Goal: Use online tool/utility: Utilize a website feature to perform a specific function

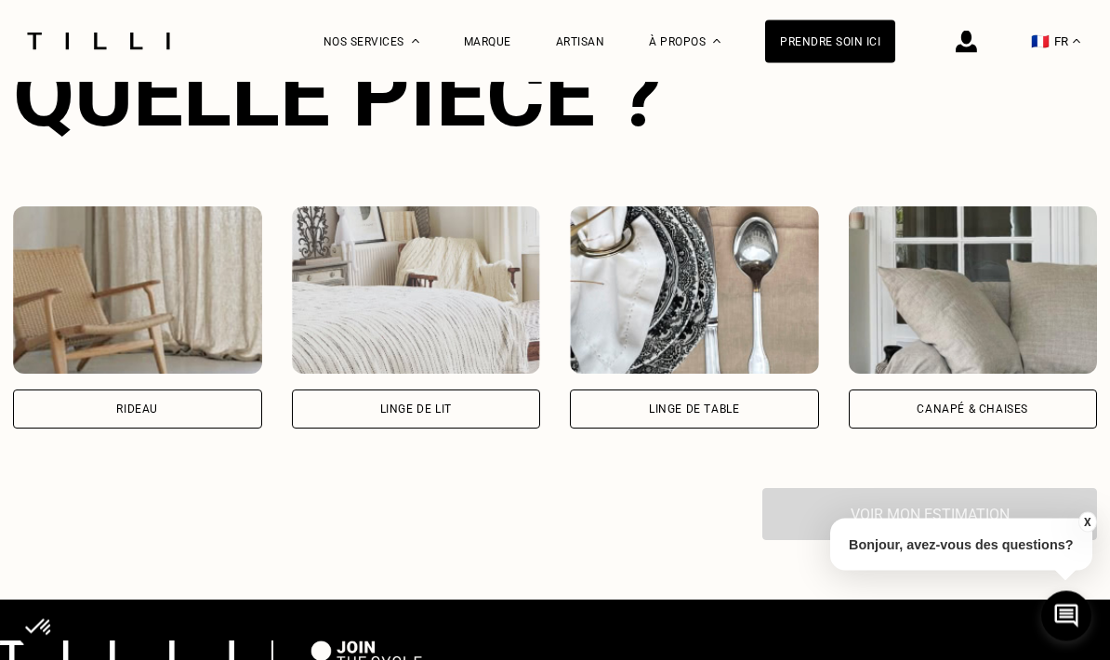
scroll to position [1248, 0]
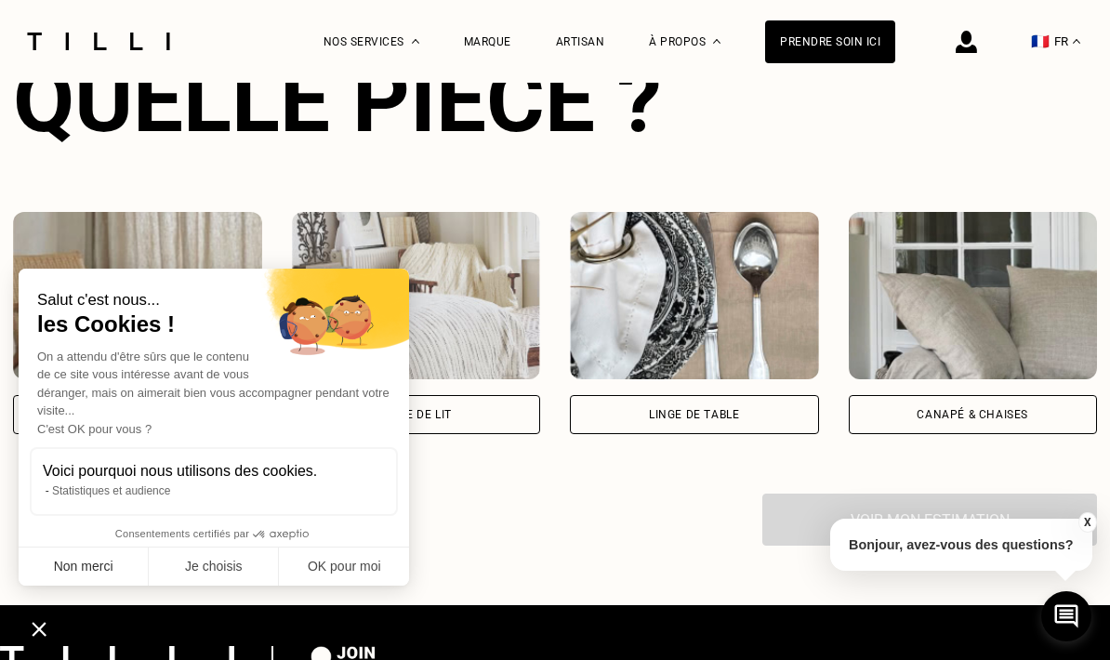
click at [105, 560] on button "Non merci" at bounding box center [84, 567] width 130 height 39
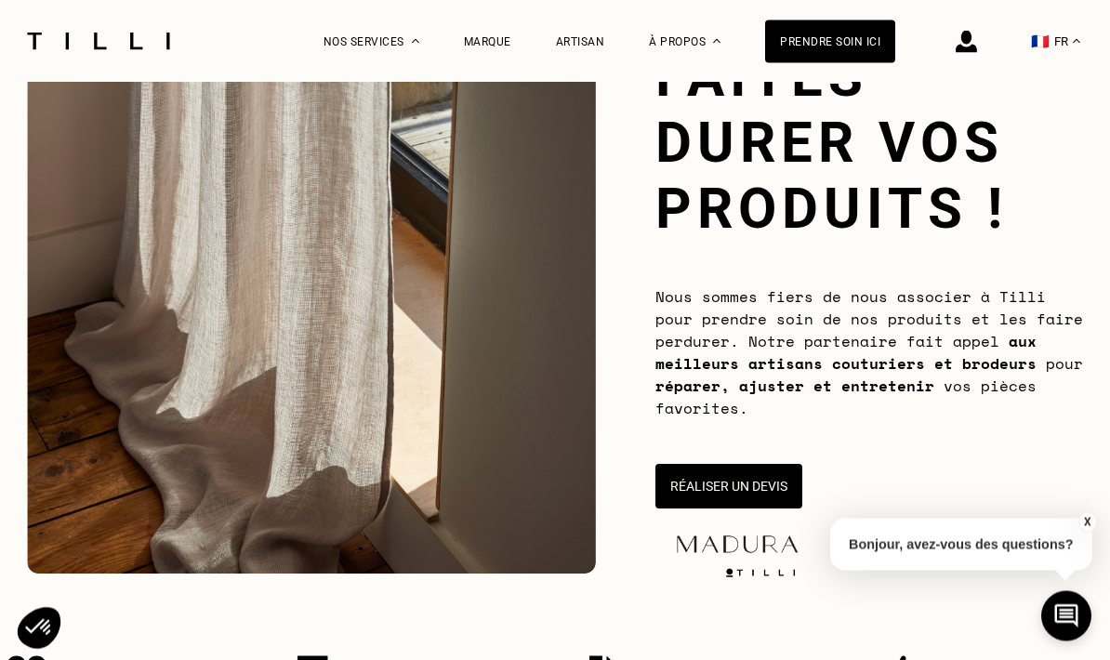
scroll to position [167, 0]
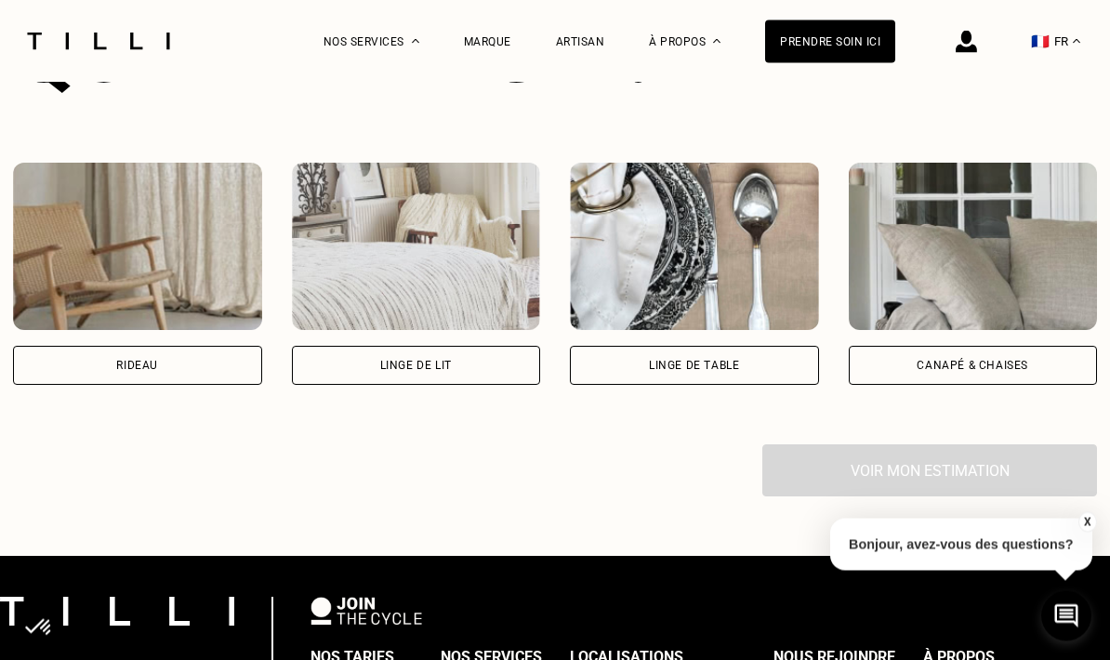
click at [130, 371] on div "Rideau" at bounding box center [137, 366] width 42 height 11
select select "FR"
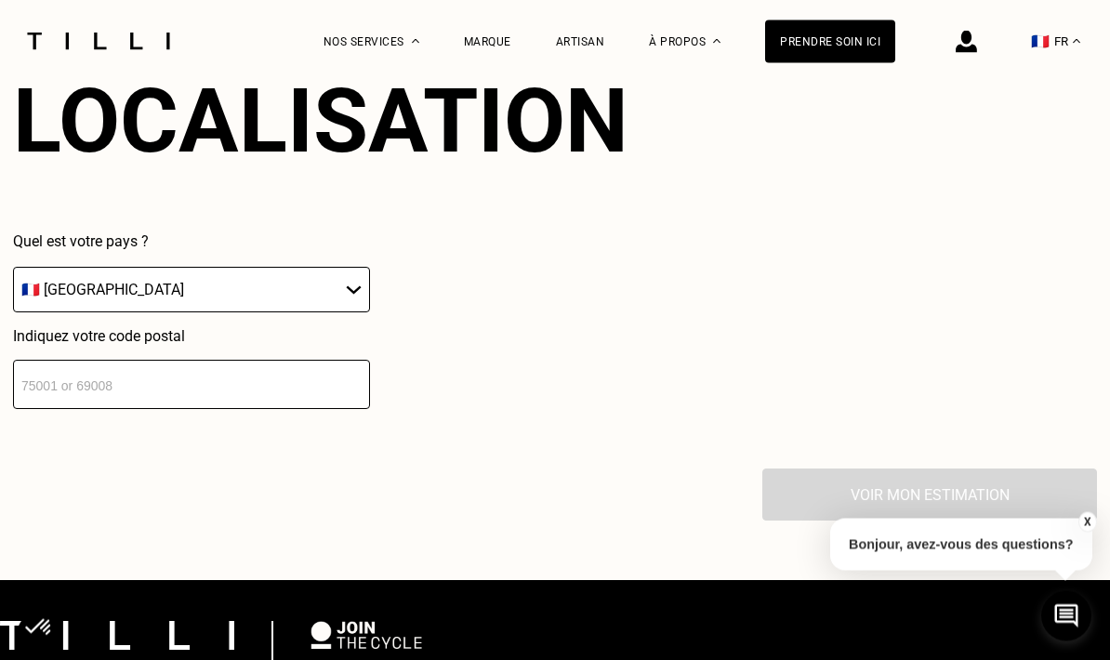
click at [86, 402] on input "number" at bounding box center [191, 385] width 357 height 49
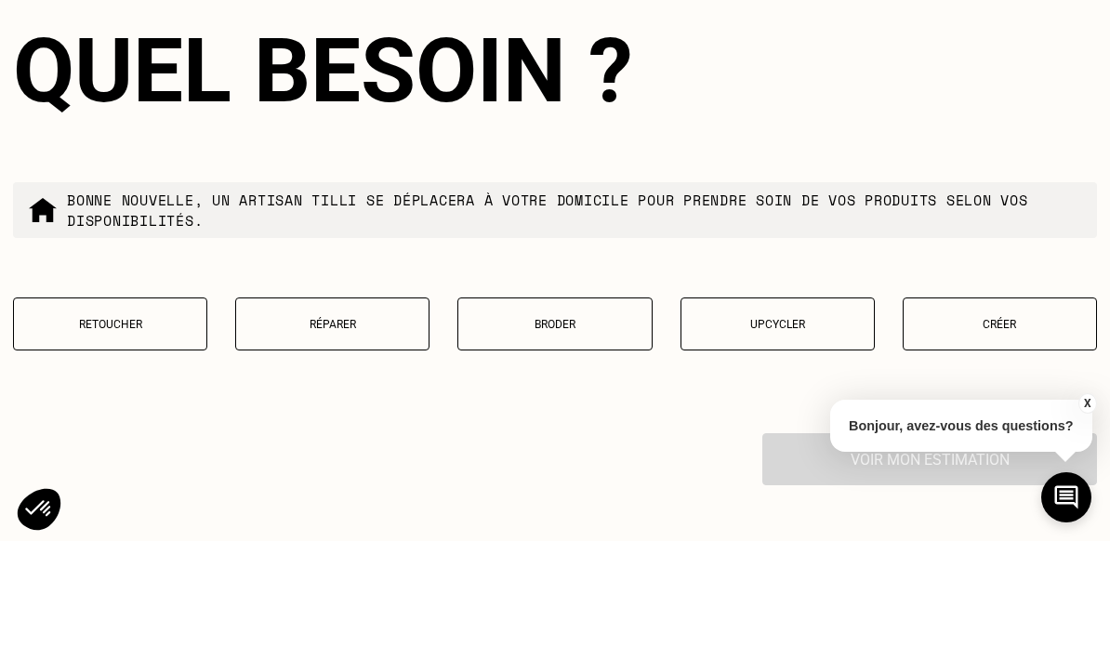
scroll to position [2126, 0]
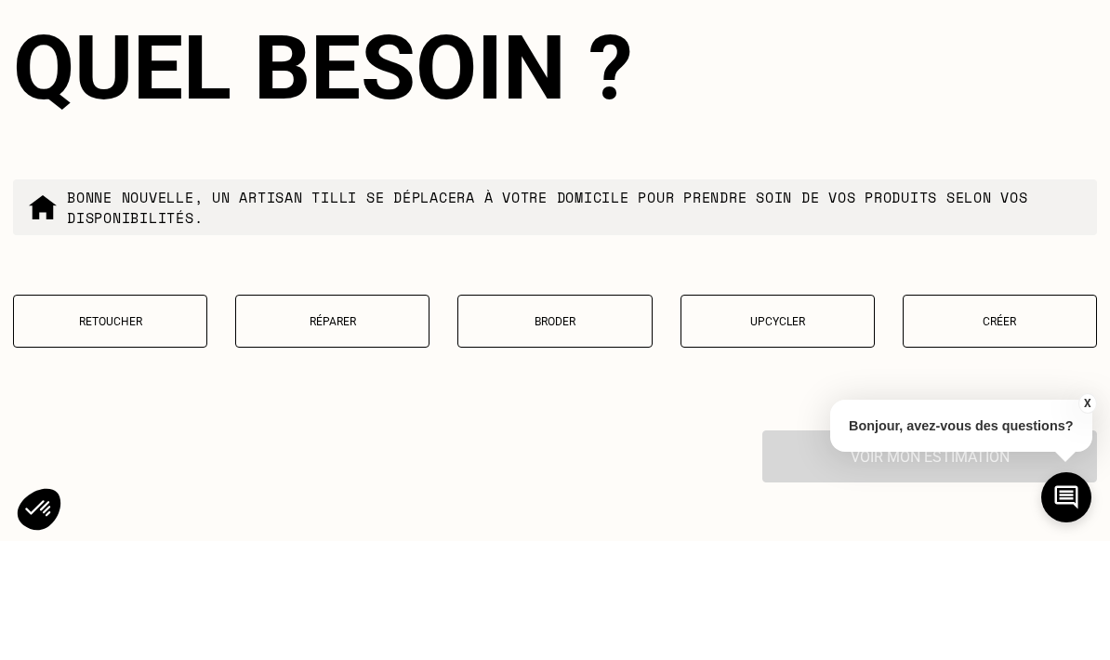
type input "38000"
click at [952, 434] on p "Créer" at bounding box center [1000, 440] width 174 height 13
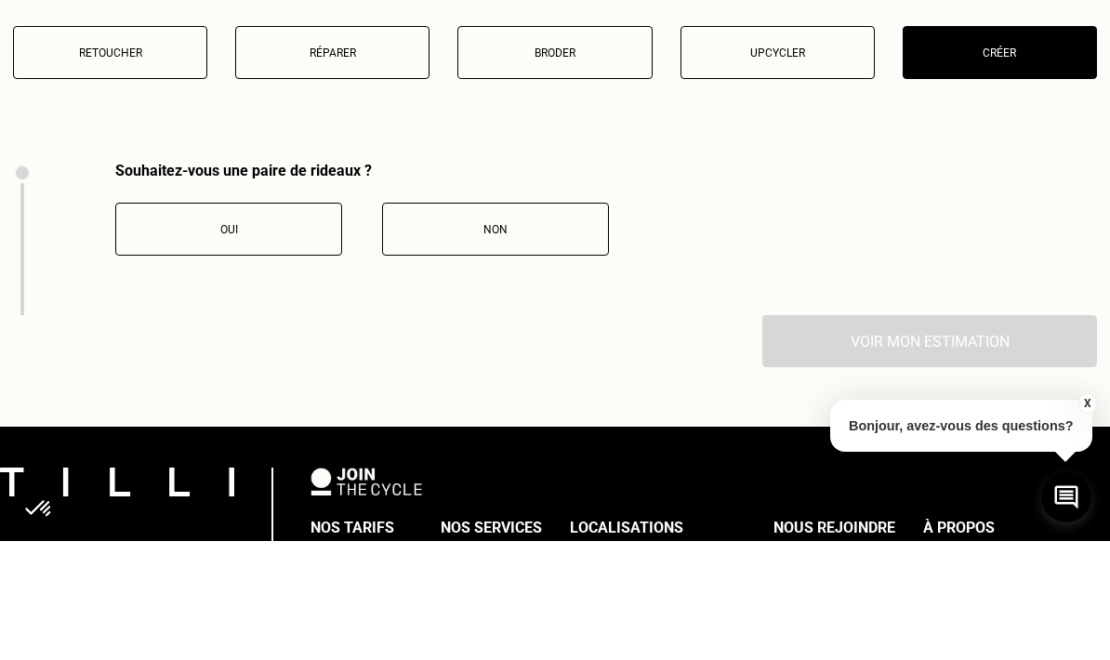
scroll to position [2579, 0]
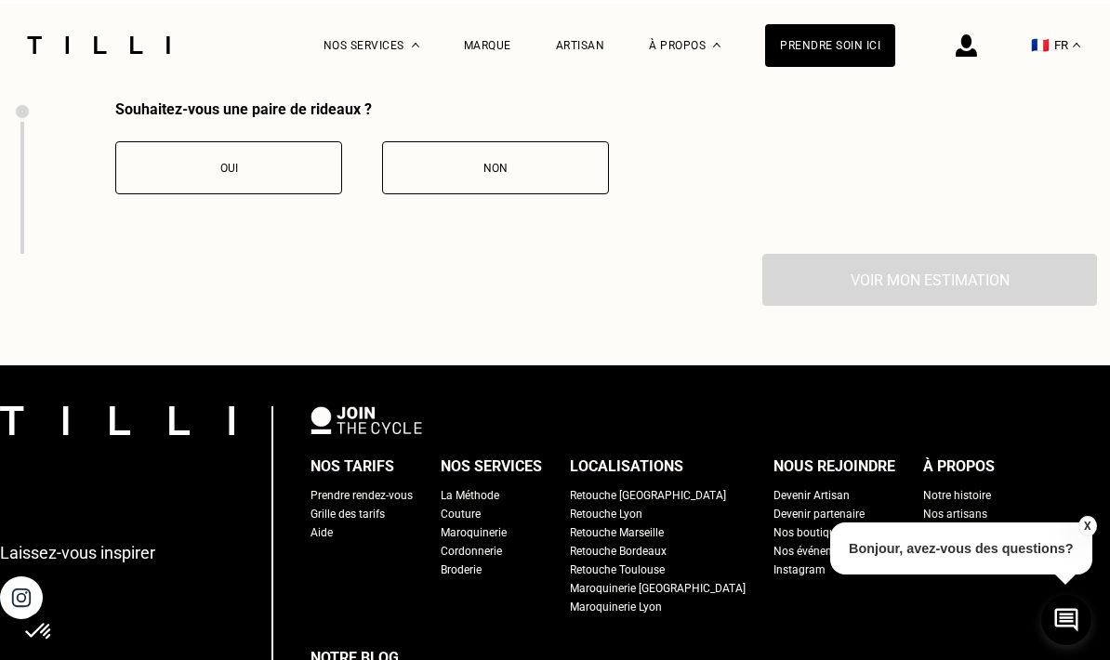
click at [232, 171] on span "Oui" at bounding box center [229, 164] width 18 height 13
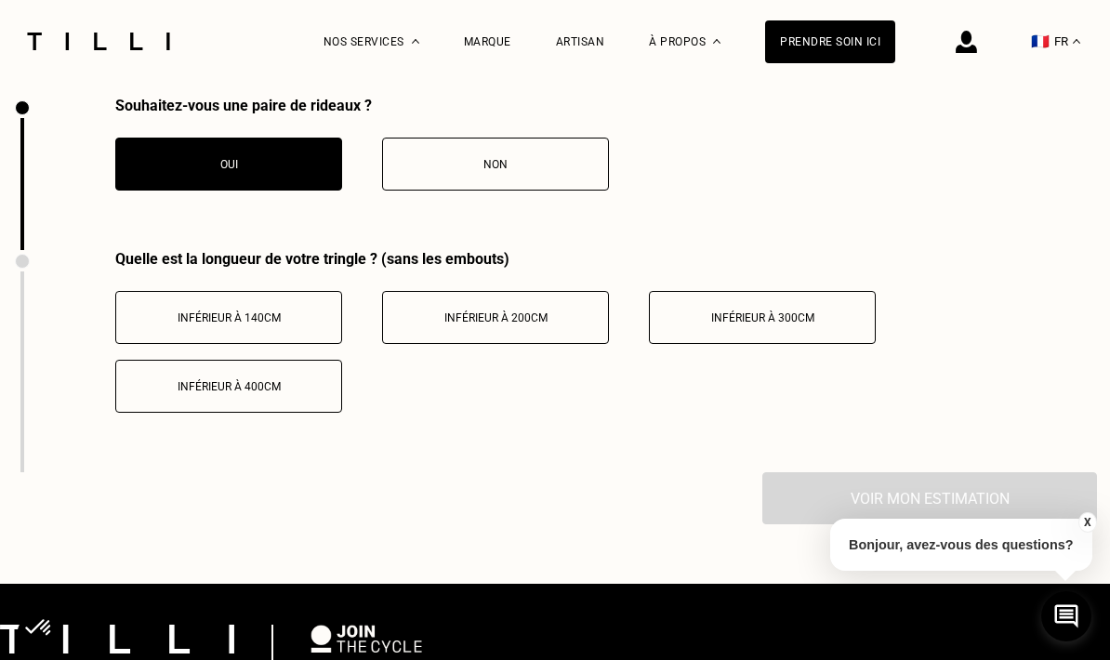
click at [726, 324] on button "Inférieur à 300cm" at bounding box center [762, 317] width 227 height 53
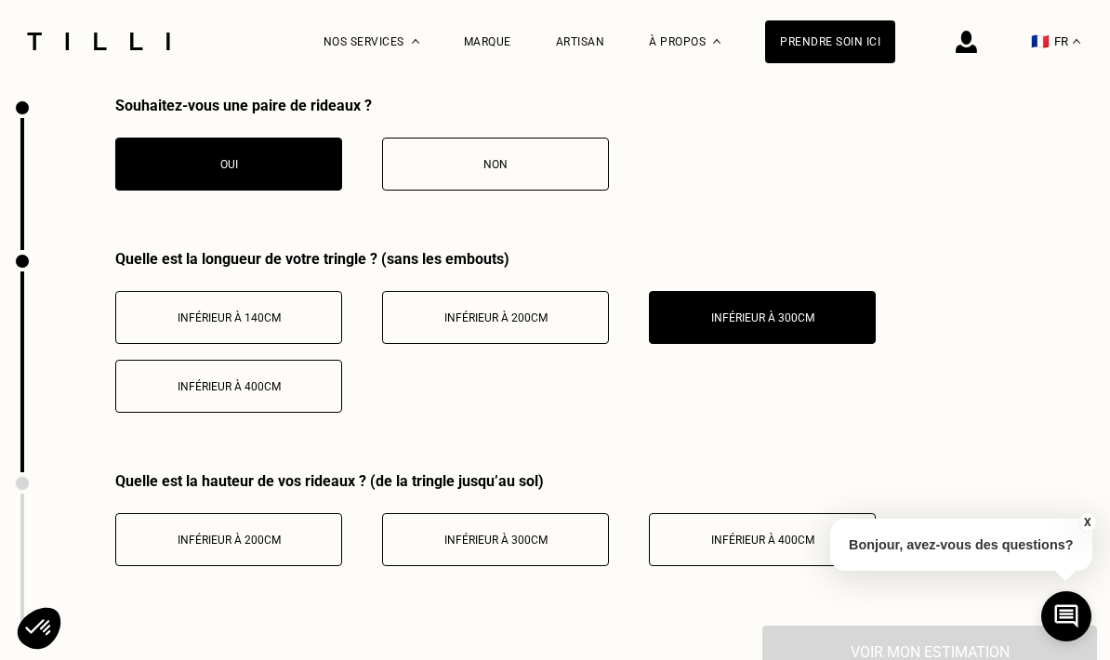
click at [560, 547] on div "Inférieur à 300cm" at bounding box center [495, 540] width 206 height 13
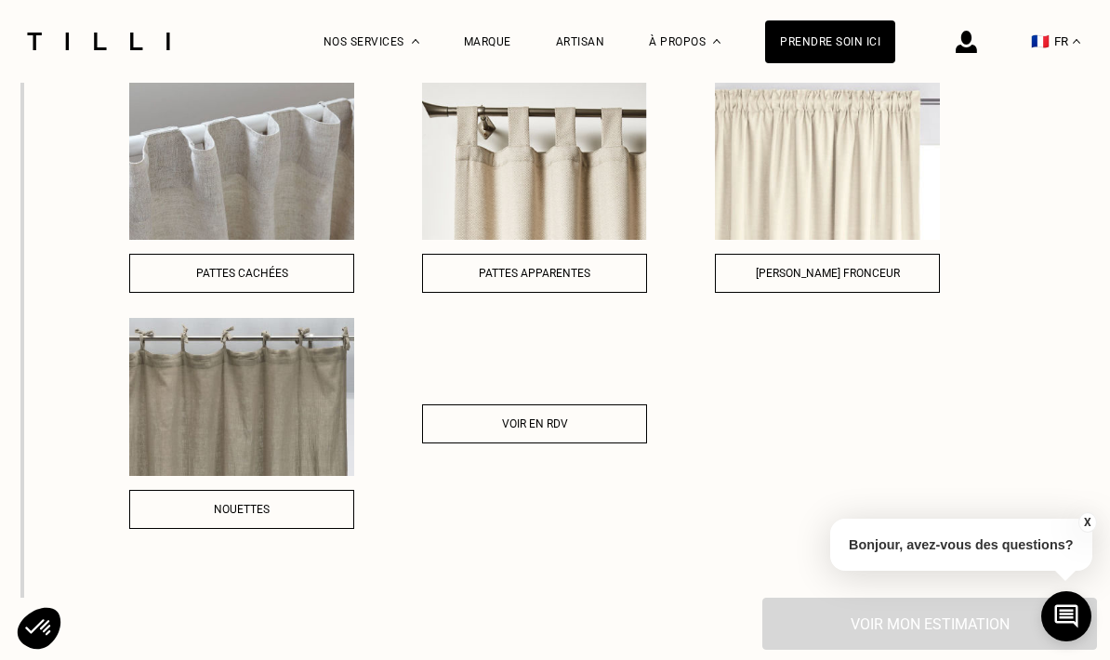
scroll to position [3148, 0]
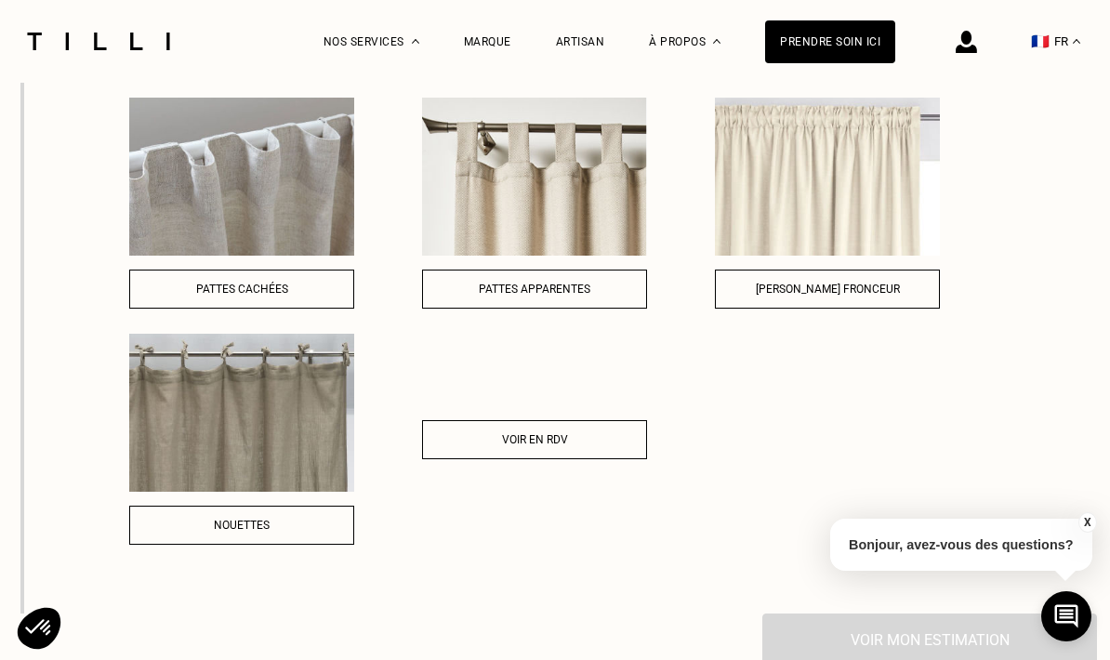
click at [456, 446] on div "Voir en RDV" at bounding box center [534, 439] width 205 height 13
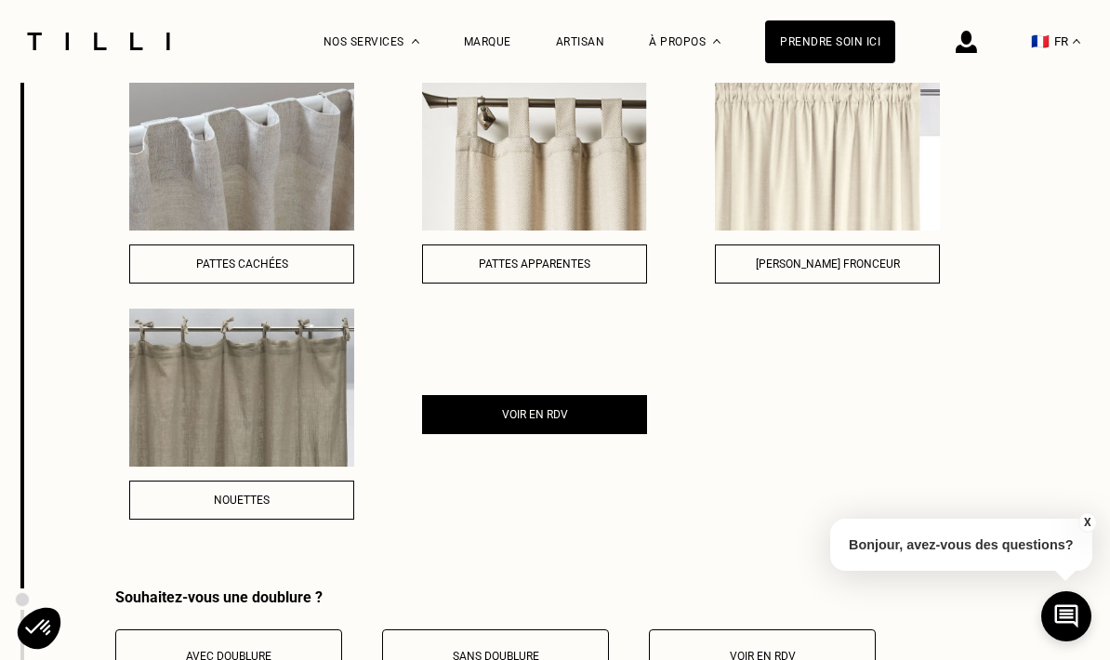
scroll to position [3169, 0]
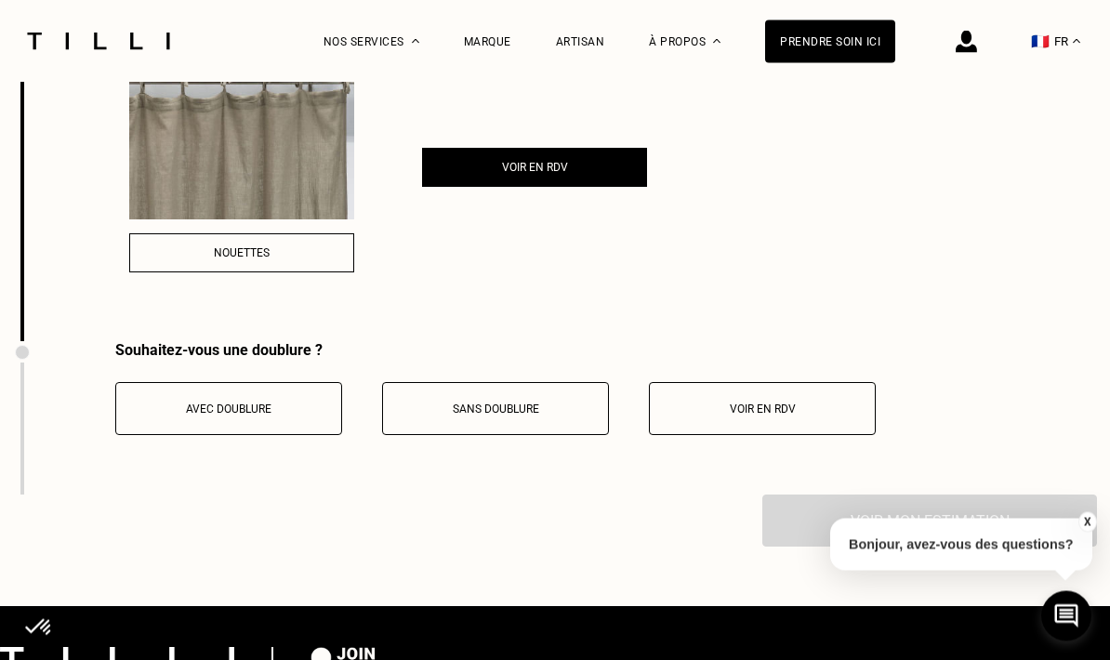
click at [445, 417] on div "Sans doublure" at bounding box center [495, 410] width 206 height 13
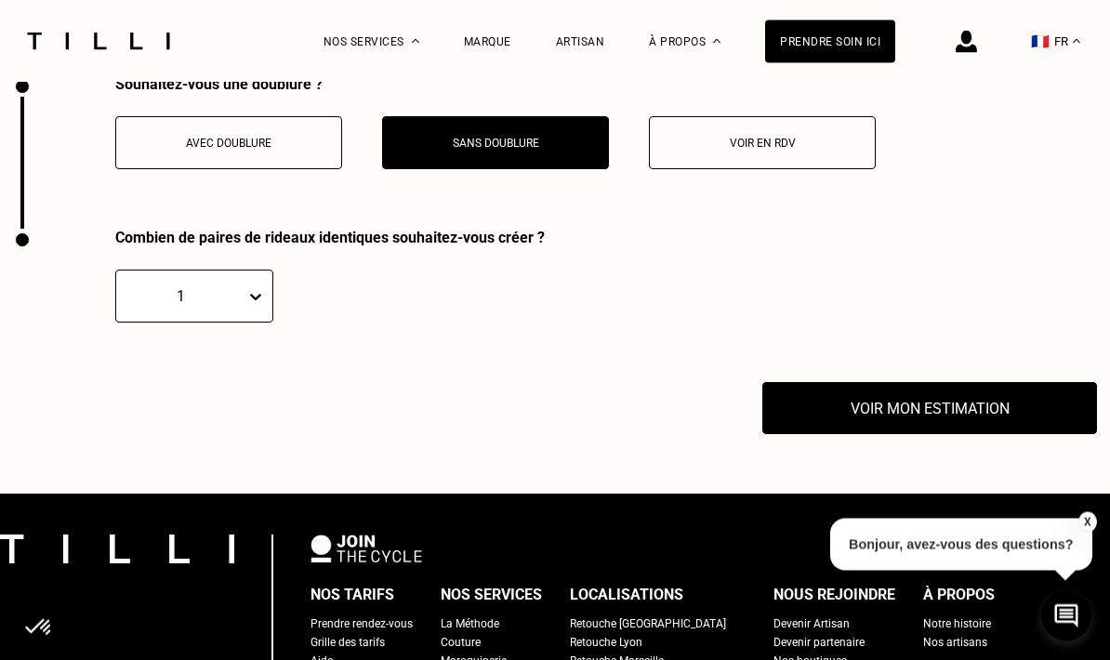
scroll to position [3717, 0]
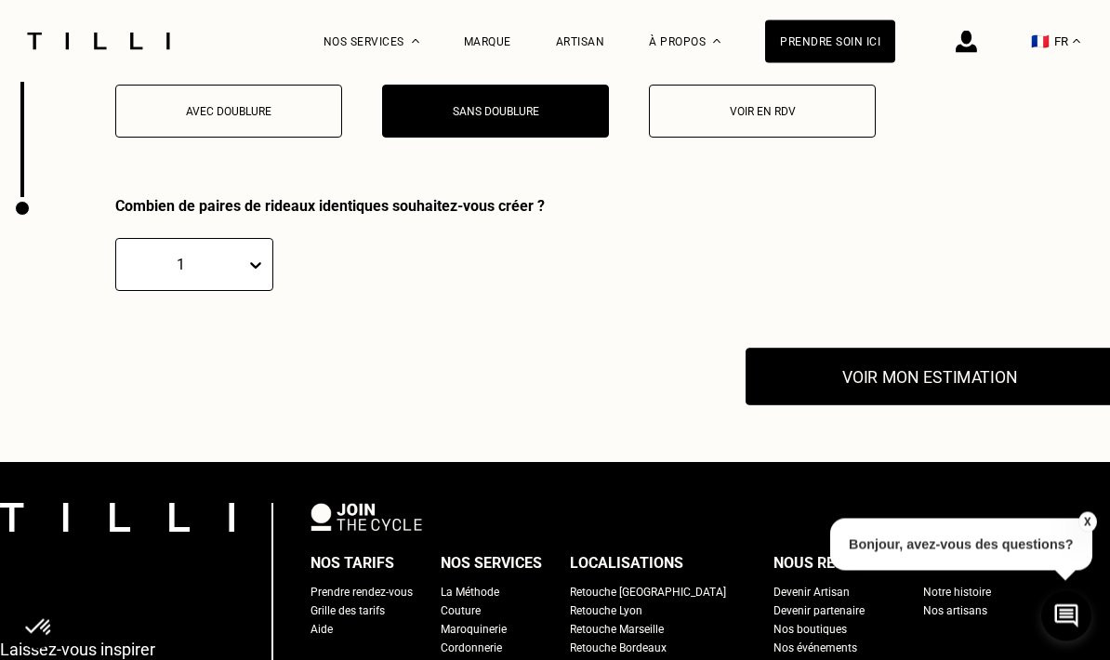
click at [792, 400] on button "Voir mon estimation" at bounding box center [930, 378] width 368 height 58
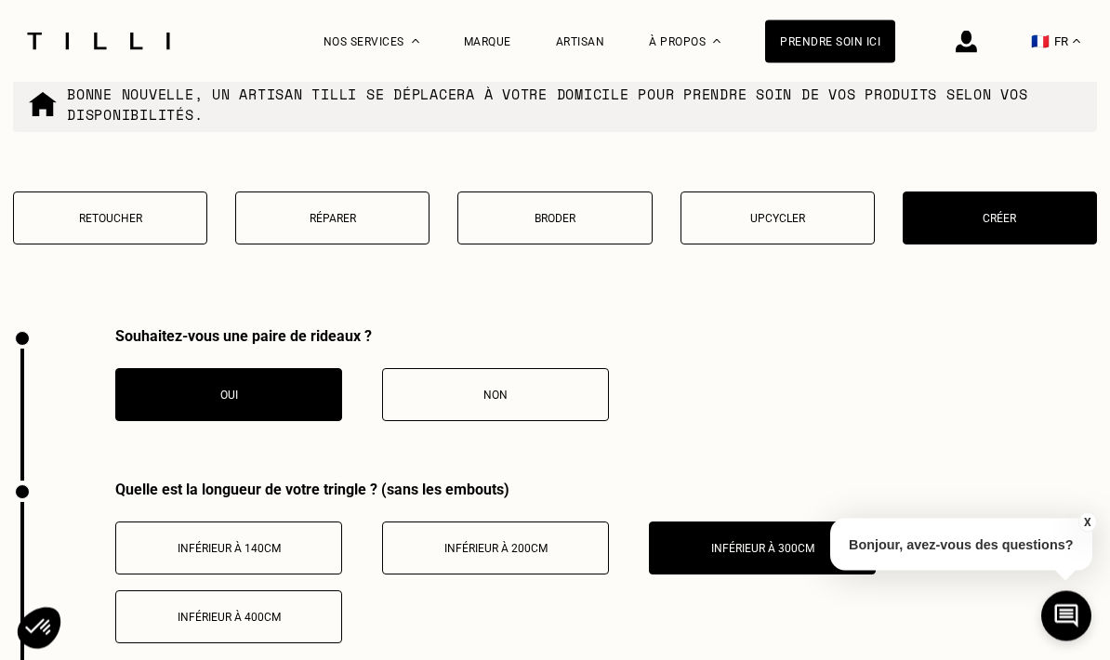
scroll to position [2349, 0]
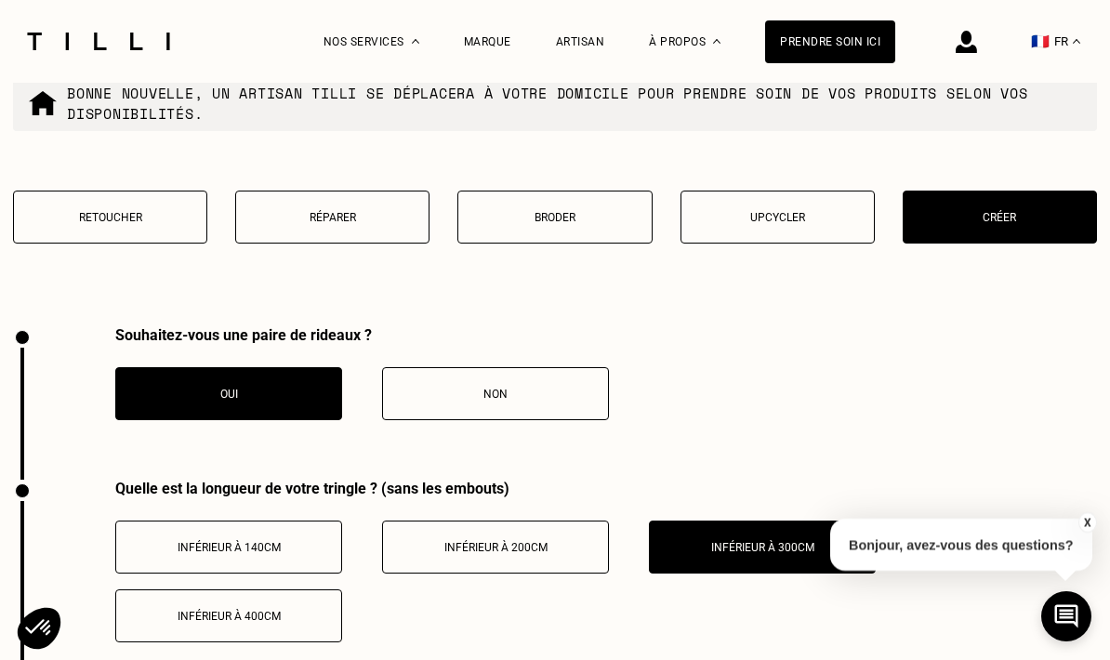
click at [426, 399] on button "Non" at bounding box center [495, 393] width 227 height 53
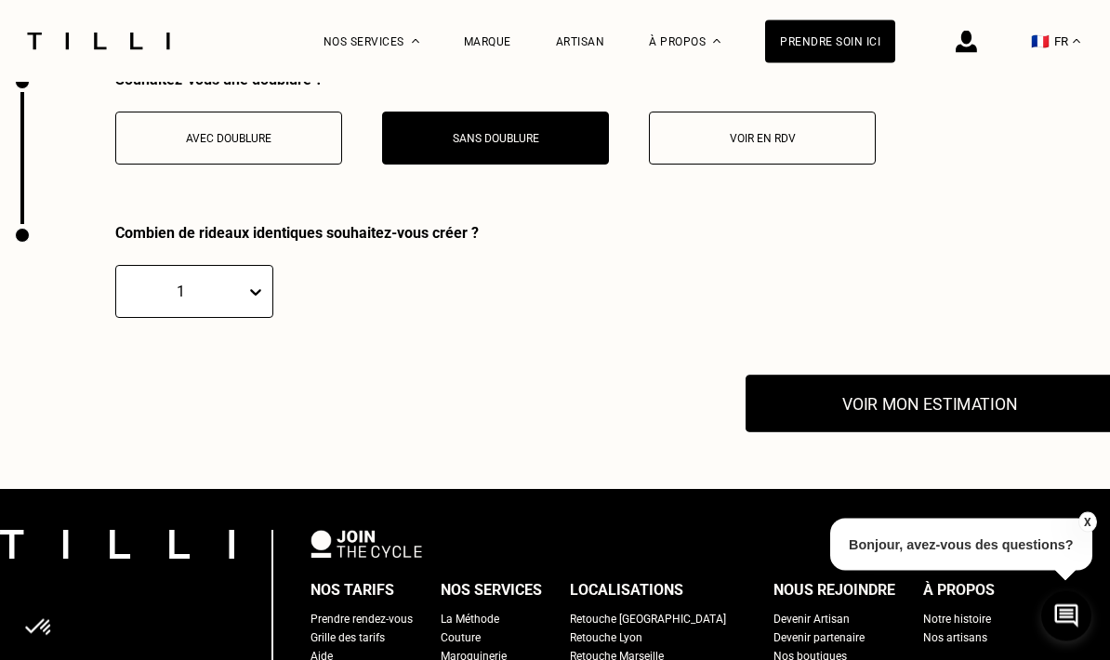
click at [796, 433] on button "Voir mon estimation" at bounding box center [930, 405] width 368 height 58
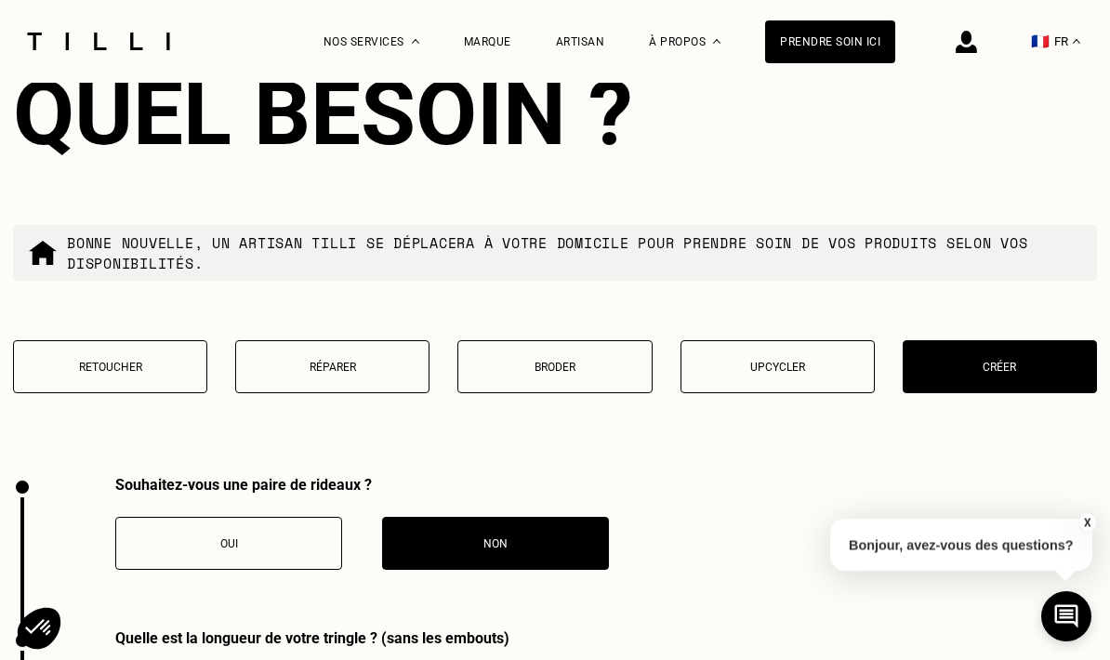
scroll to position [2206, 0]
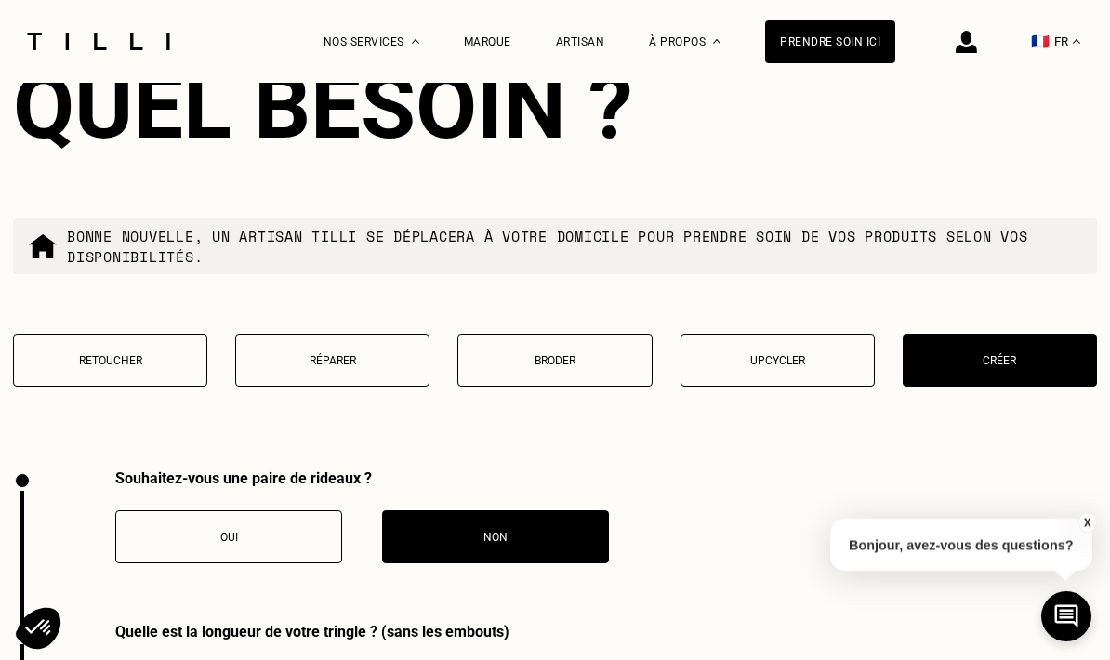
click at [115, 367] on p "Retoucher" at bounding box center [110, 360] width 174 height 13
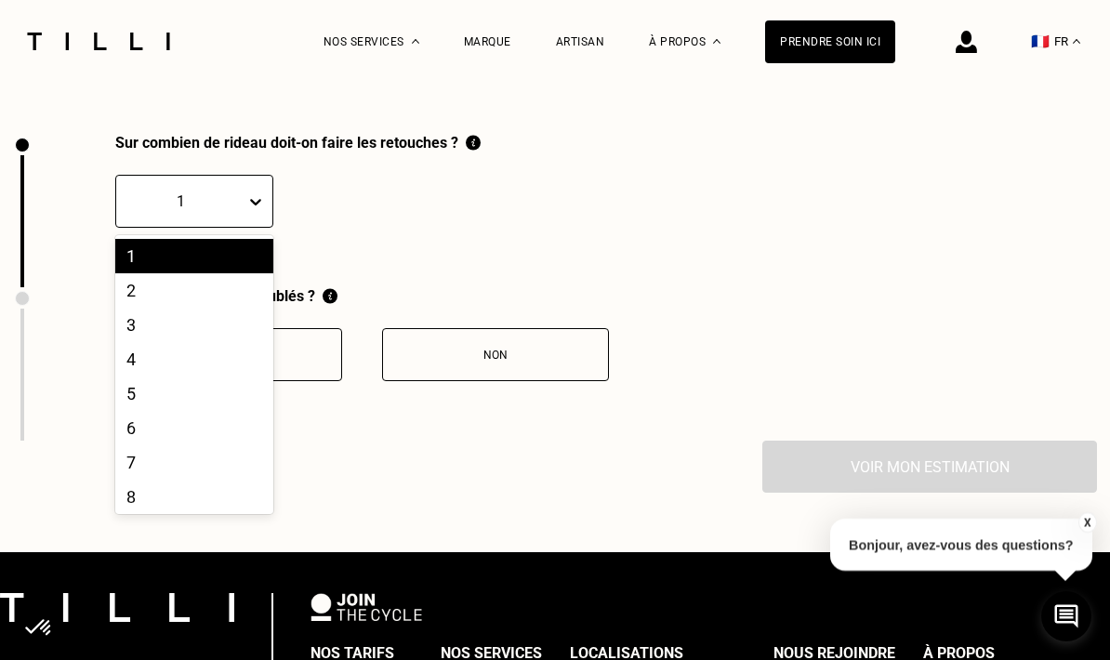
scroll to position [2541, 0]
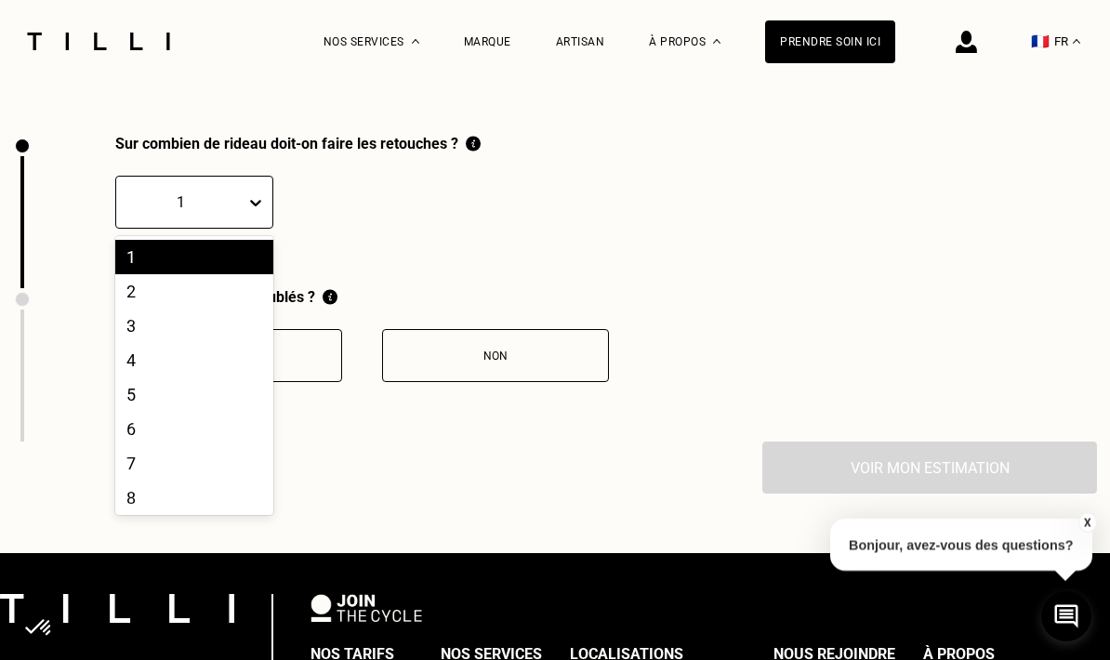
click at [130, 309] on div "2" at bounding box center [194, 291] width 158 height 34
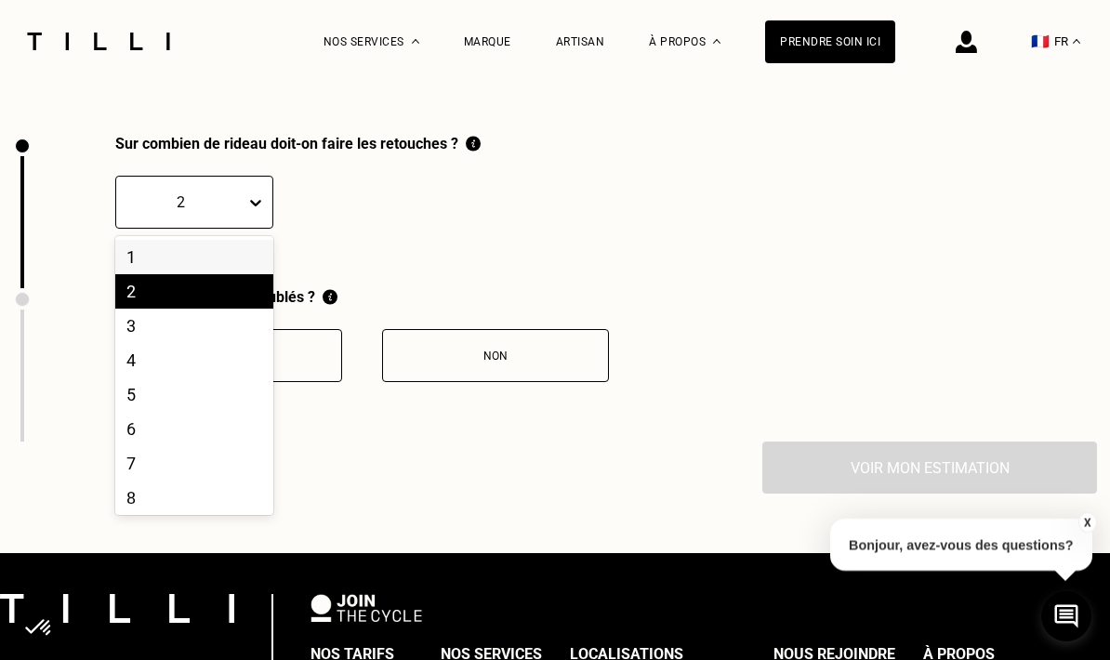
click at [149, 343] on div "3" at bounding box center [194, 326] width 158 height 34
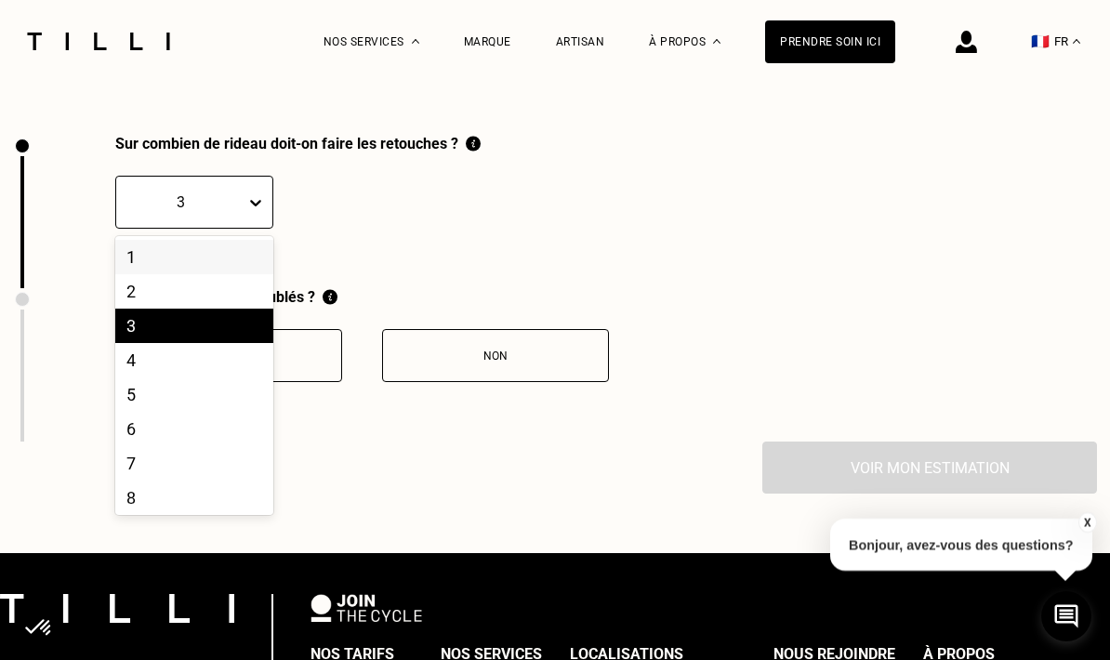
click at [131, 378] on div "4" at bounding box center [194, 360] width 158 height 34
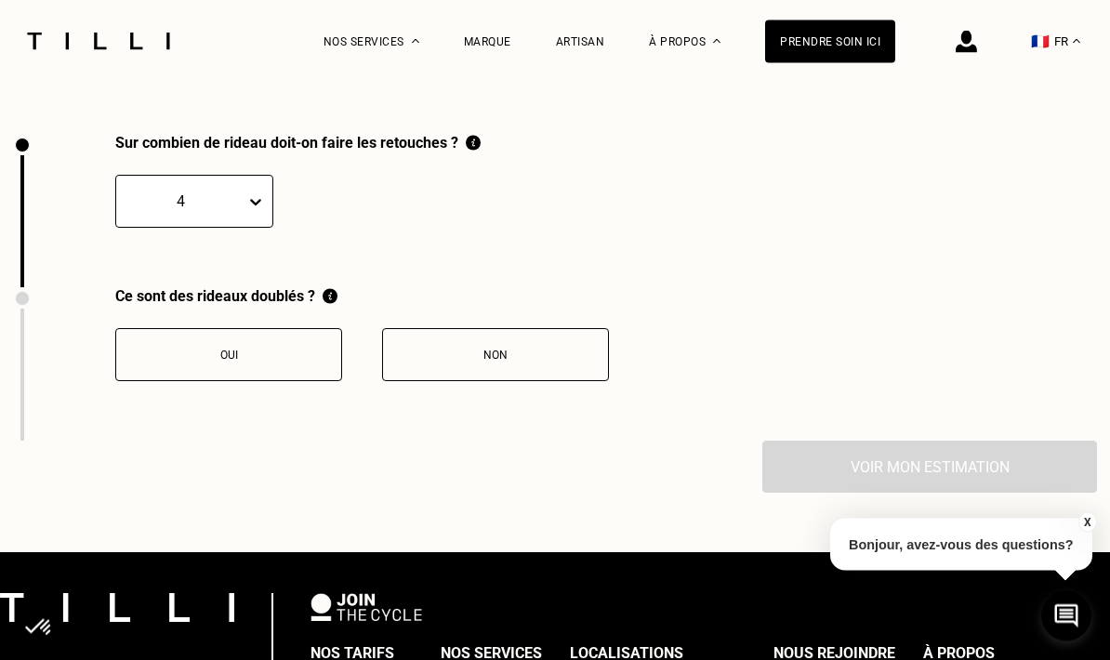
click at [431, 363] on div "Non" at bounding box center [495, 356] width 206 height 13
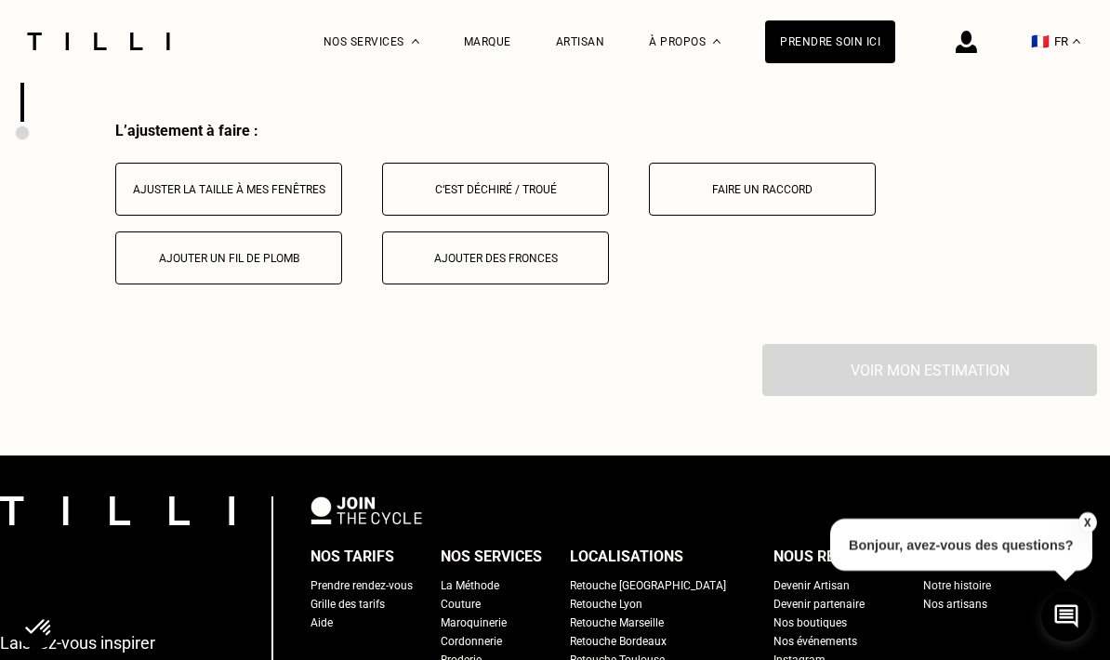
scroll to position [2876, 0]
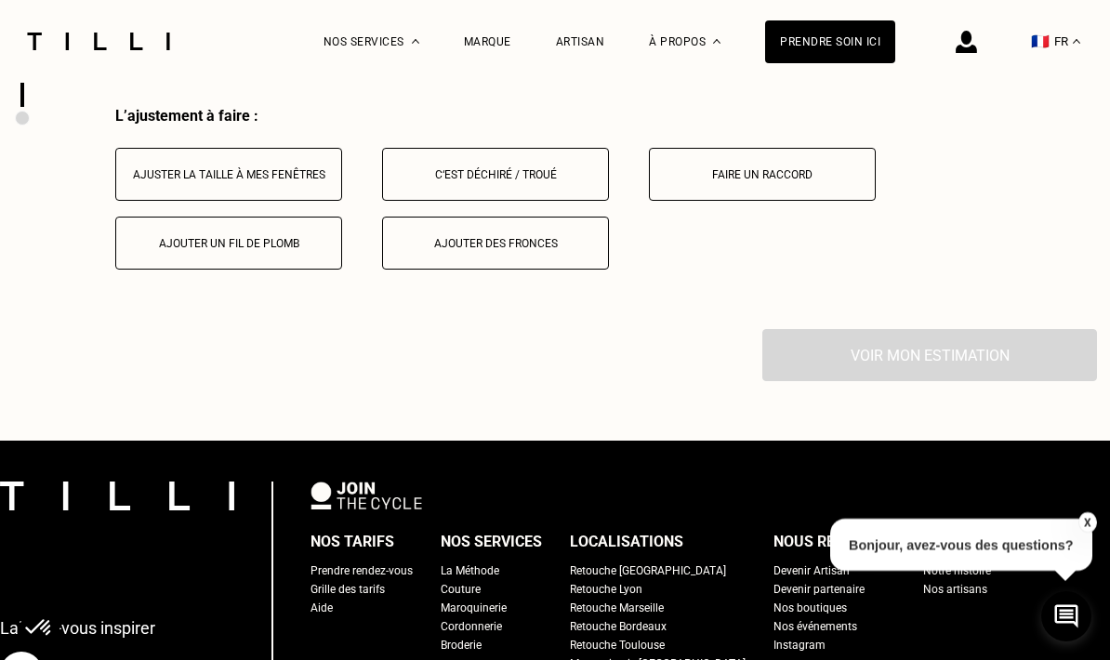
click at [246, 180] on button "Ajuster la taille à mes fenêtres" at bounding box center [228, 174] width 227 height 53
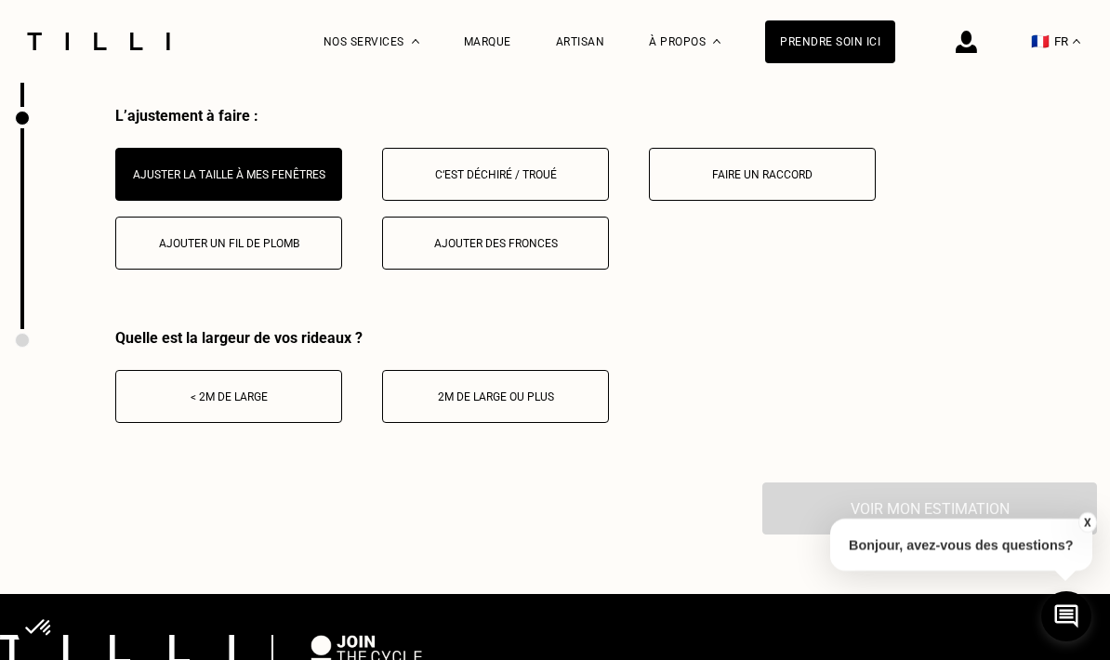
scroll to position [2896, 0]
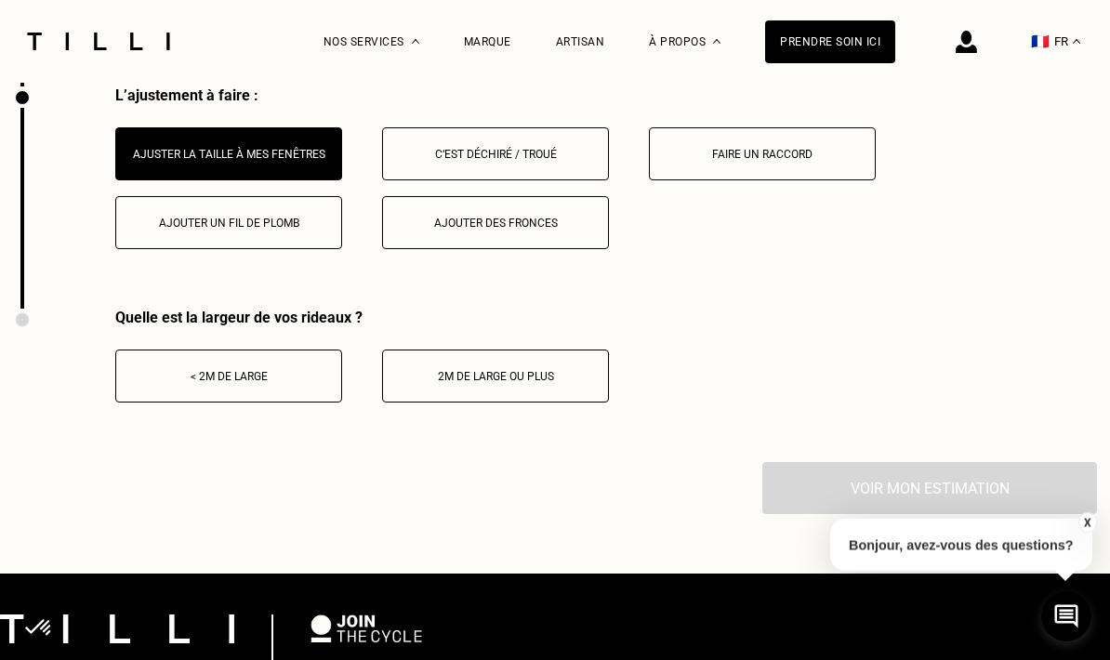
click at [309, 383] on div "< 2m de large" at bounding box center [229, 376] width 206 height 13
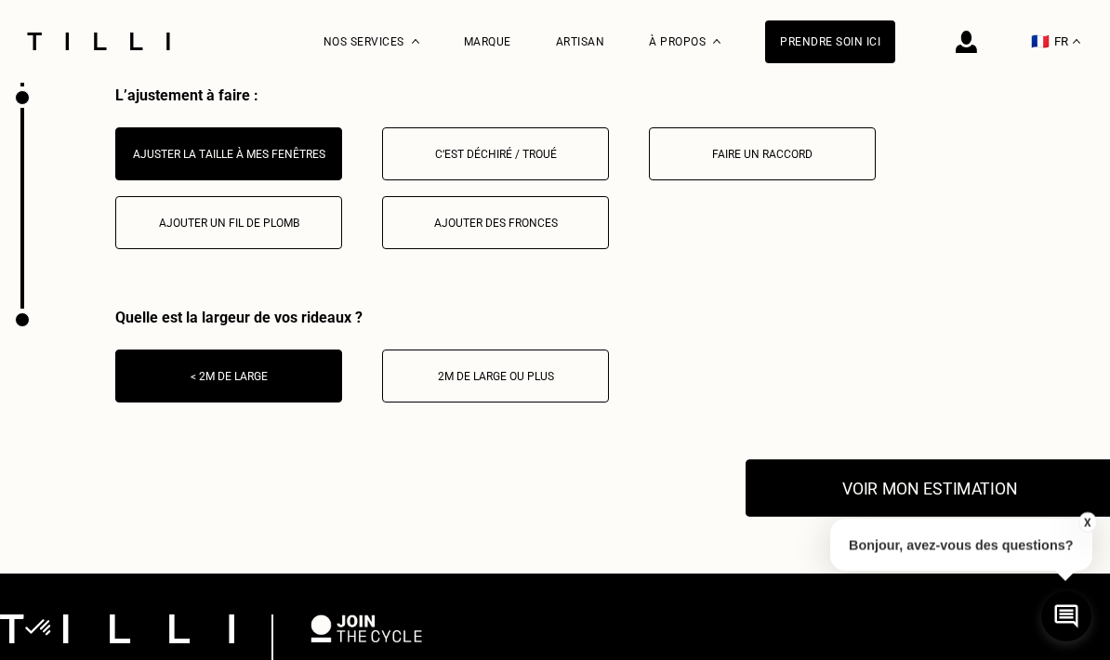
click at [777, 503] on button "Voir mon estimation" at bounding box center [930, 488] width 368 height 58
